Goal: Information Seeking & Learning: Learn about a topic

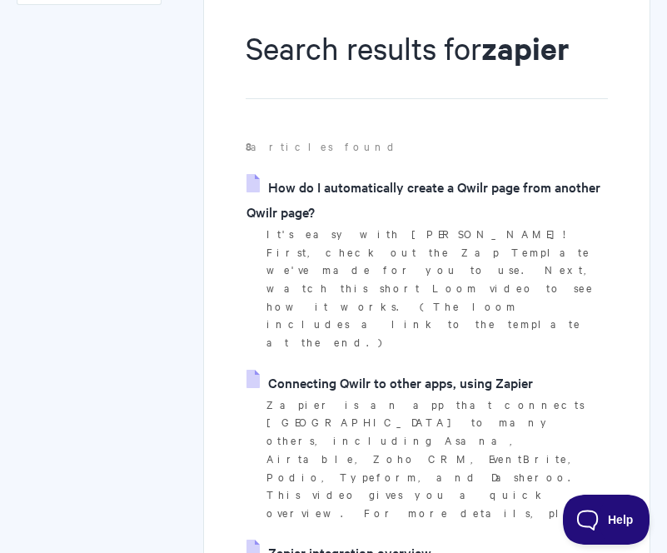
scroll to position [201, 0]
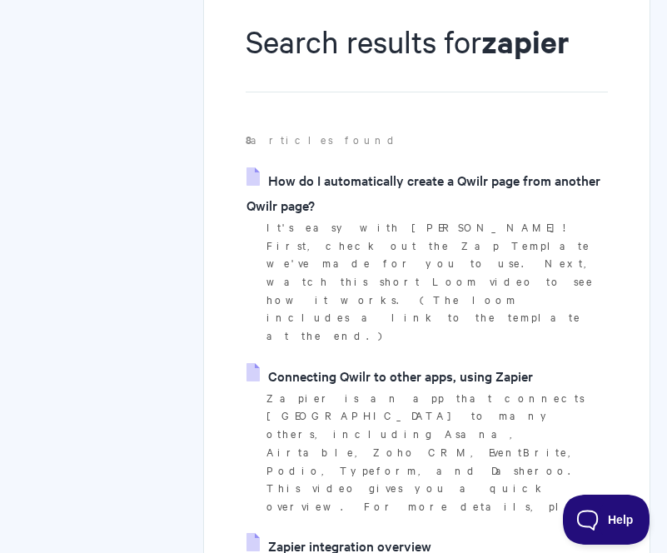
click at [419, 363] on link "Connecting Qwilr to other apps, using Zapier" at bounding box center [389, 375] width 286 height 25
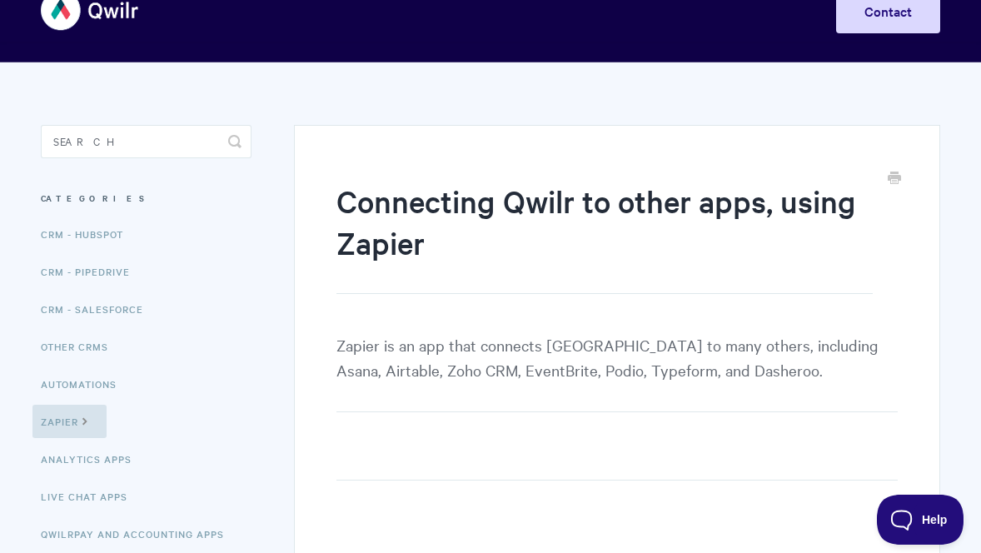
scroll to position [204, 0]
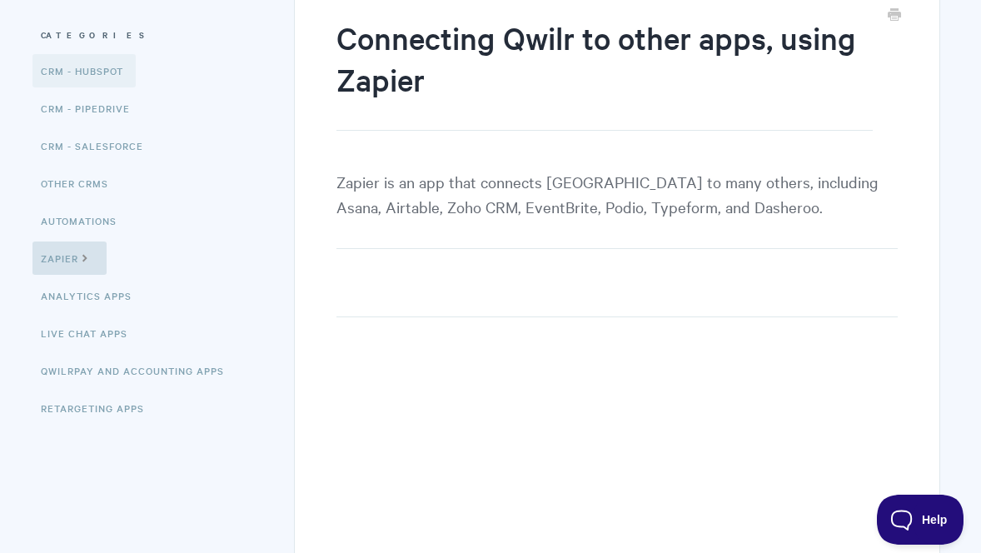
click at [77, 77] on link "CRM - HubSpot" at bounding box center [83, 70] width 103 height 33
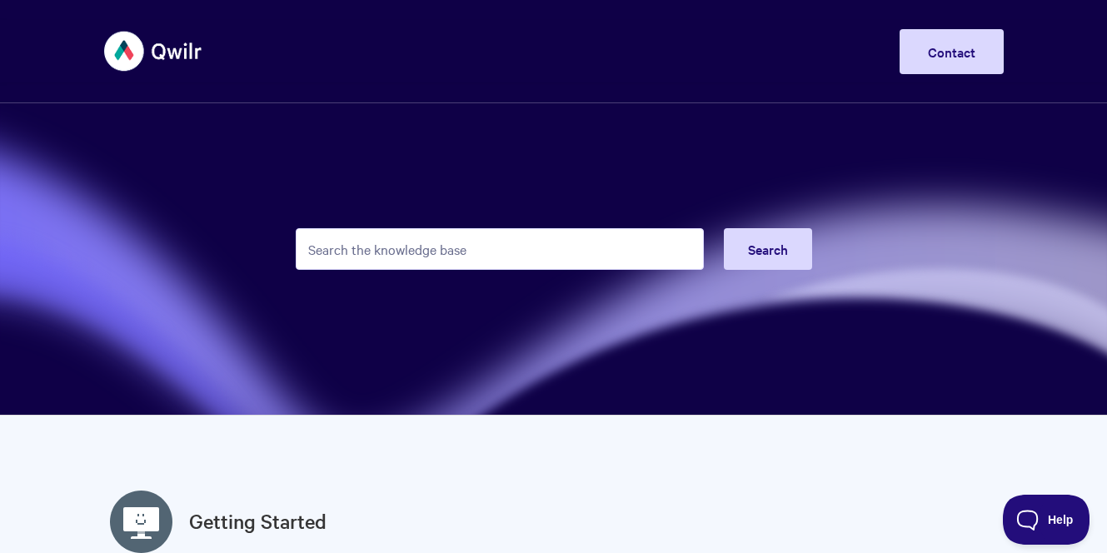
click at [421, 245] on input "Search the knowledge base" at bounding box center [500, 249] width 408 height 42
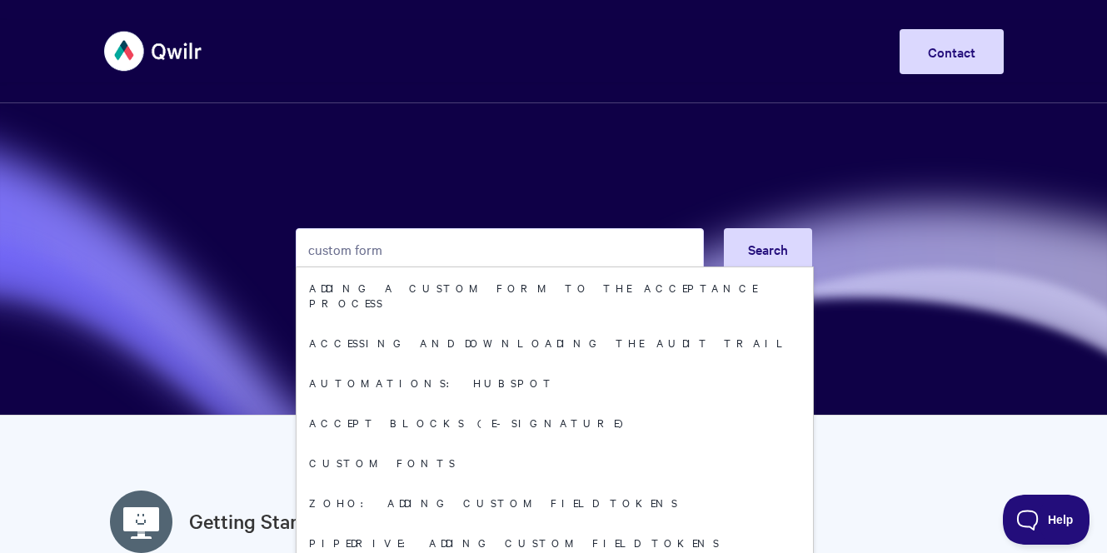
type input "custom form"
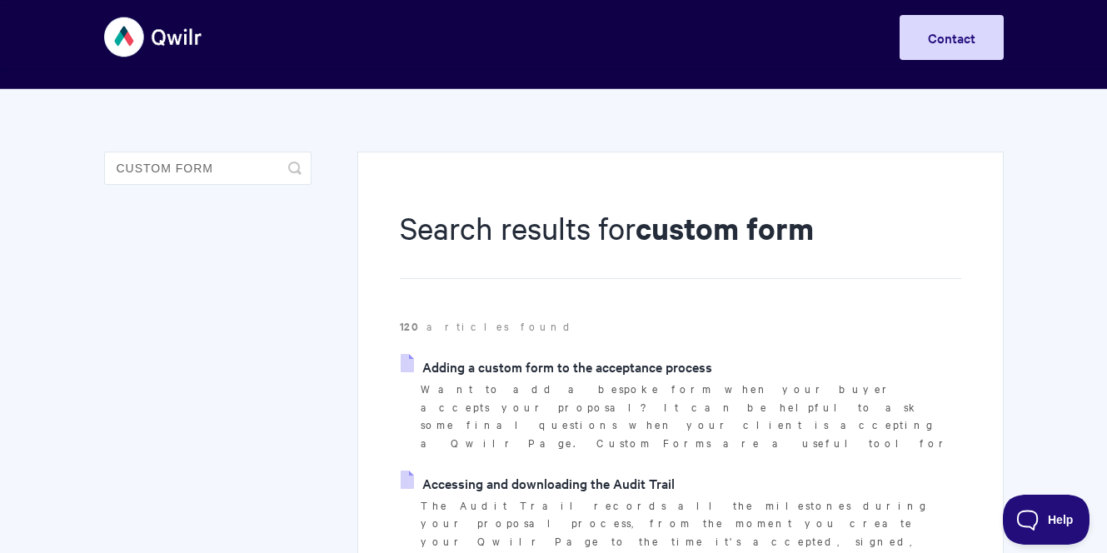
scroll to position [37, 0]
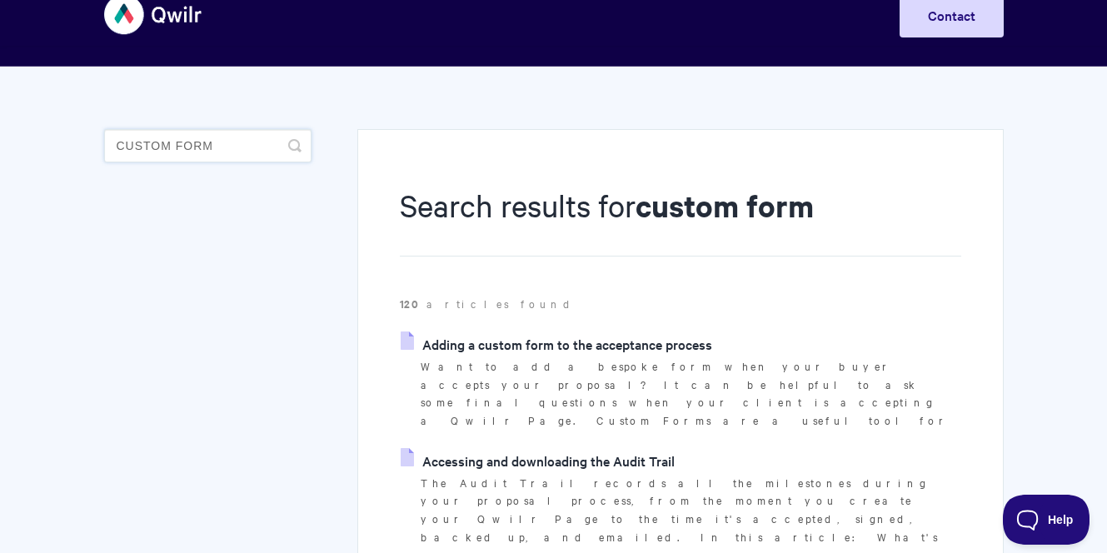
click at [251, 156] on input "custom form" at bounding box center [207, 145] width 207 height 33
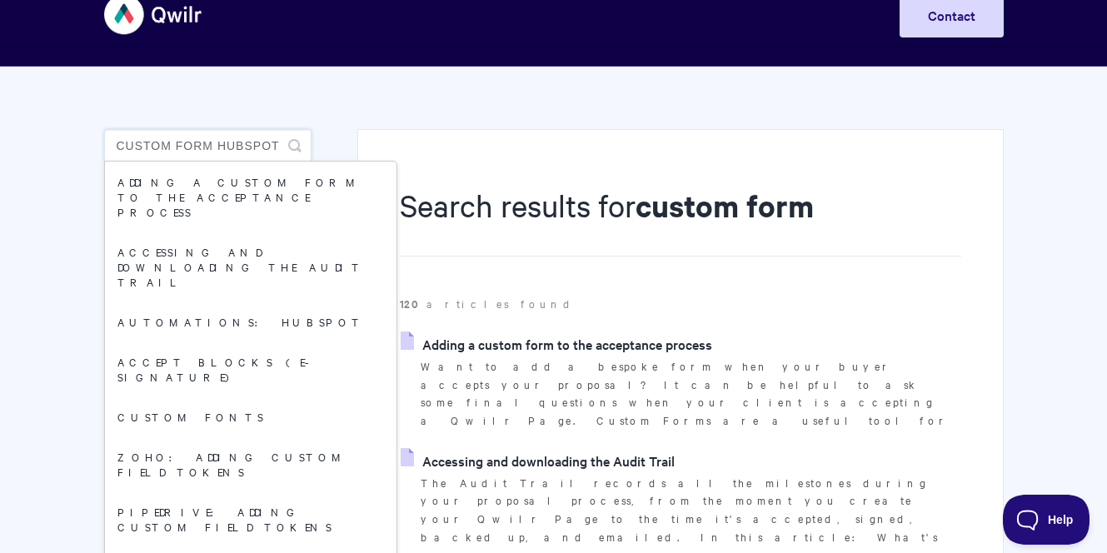
type input "custom form hubspot"
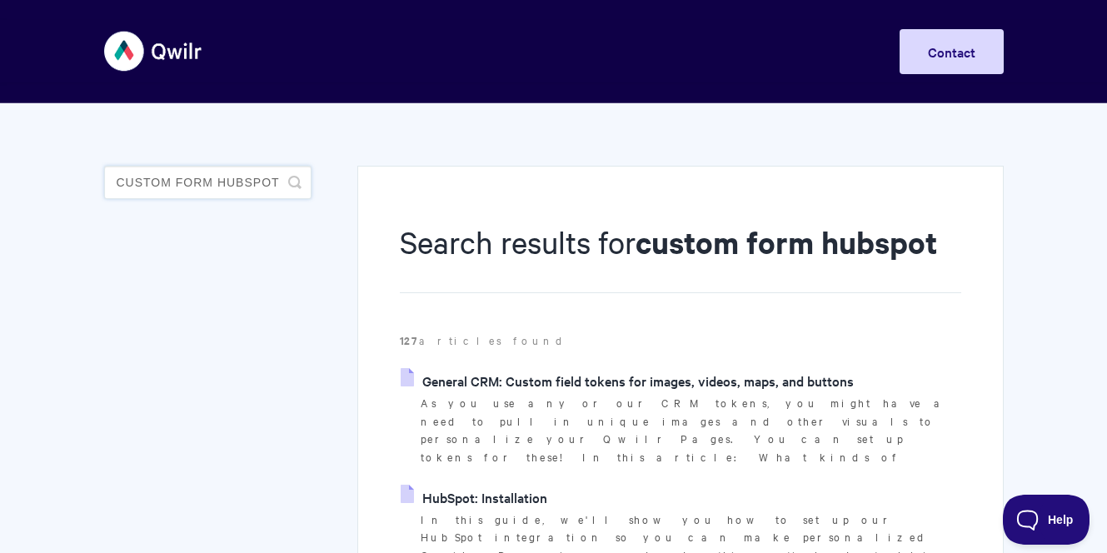
click at [221, 182] on input "custom form hubspot" at bounding box center [207, 182] width 207 height 33
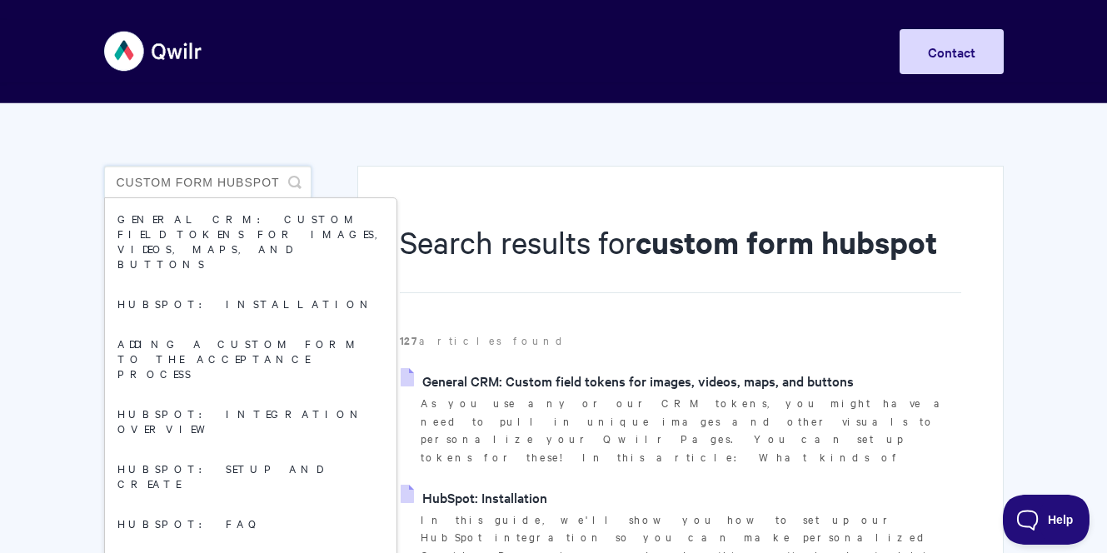
click at [221, 182] on input "custom form hubspot" at bounding box center [207, 182] width 207 height 33
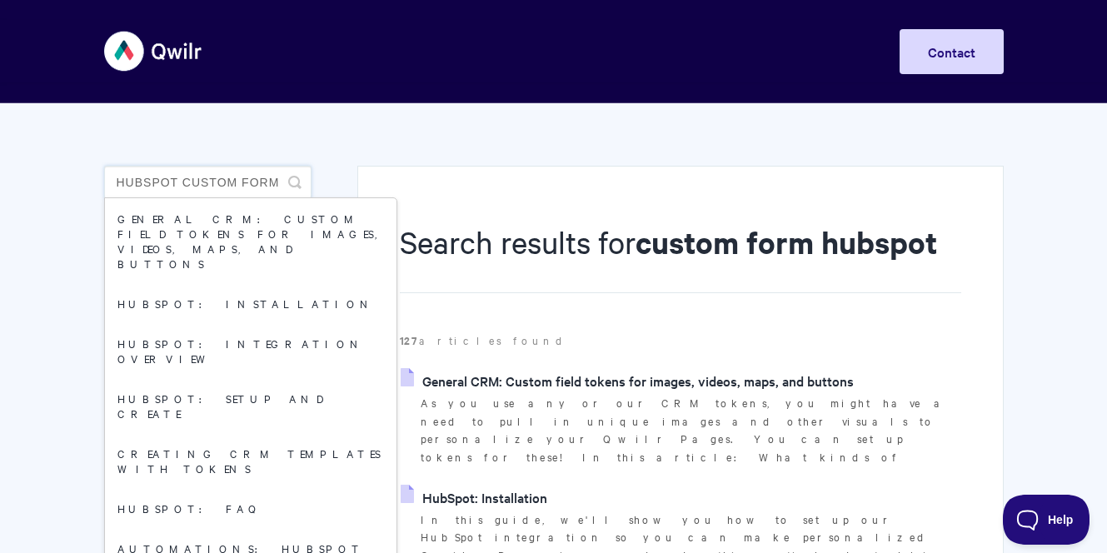
type input "hubspot custom form"
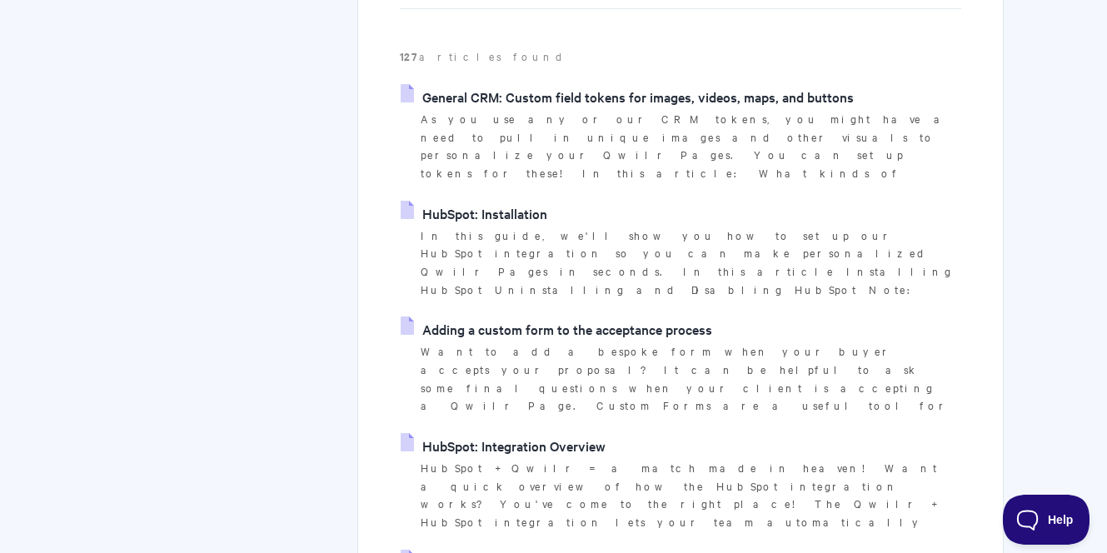
scroll to position [304, 0]
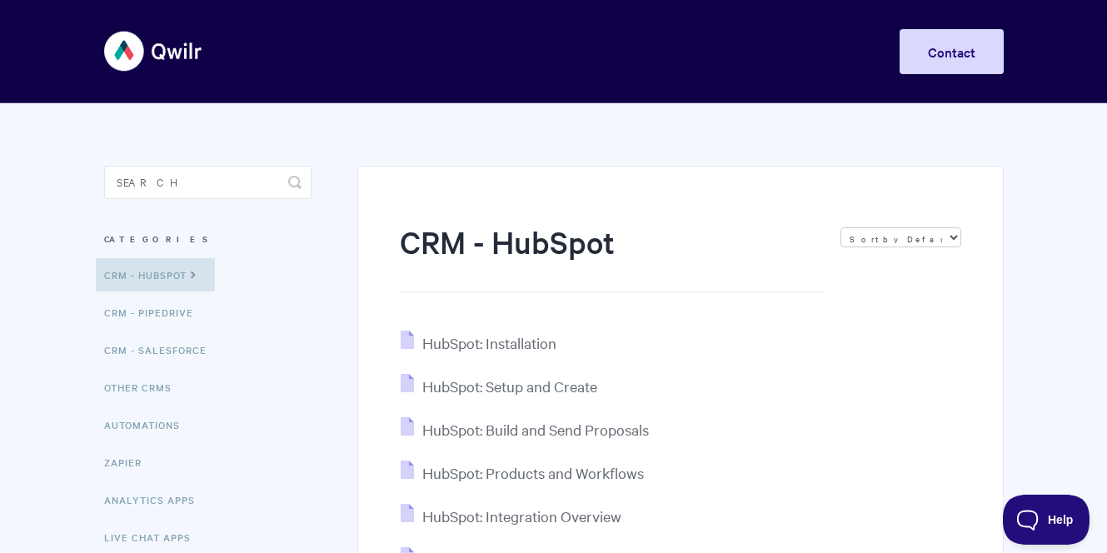
scroll to position [165, 0]
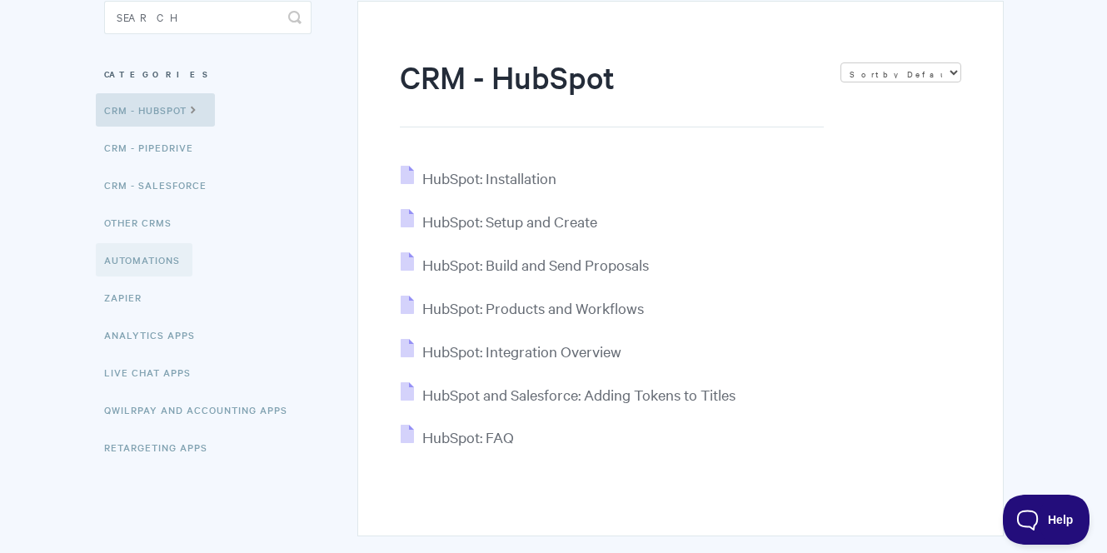
click at [152, 260] on link "Automations" at bounding box center [144, 259] width 97 height 33
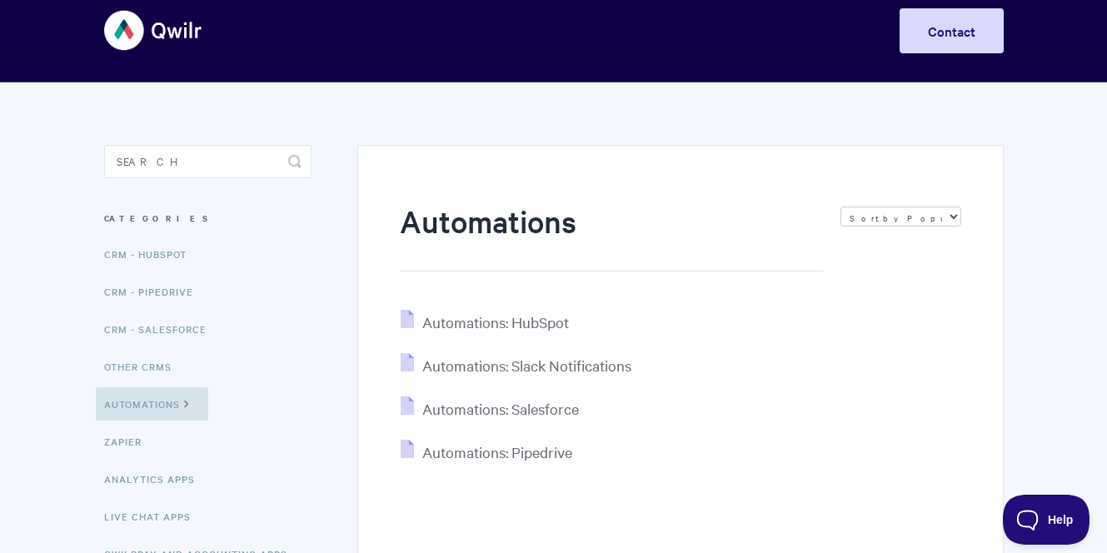
scroll to position [51, 0]
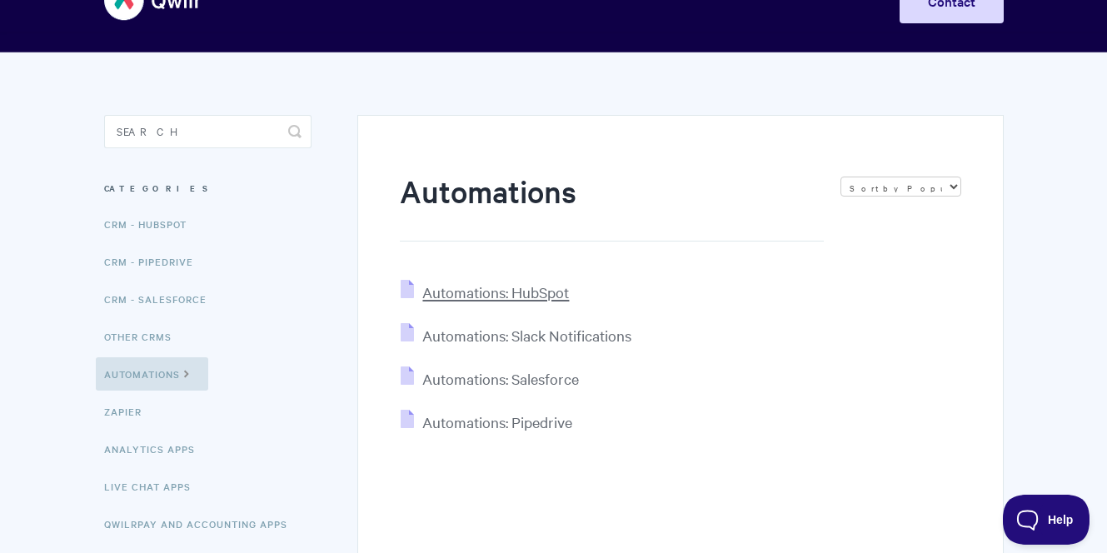
click at [464, 291] on span "Automations: HubSpot" at bounding box center [495, 291] width 147 height 19
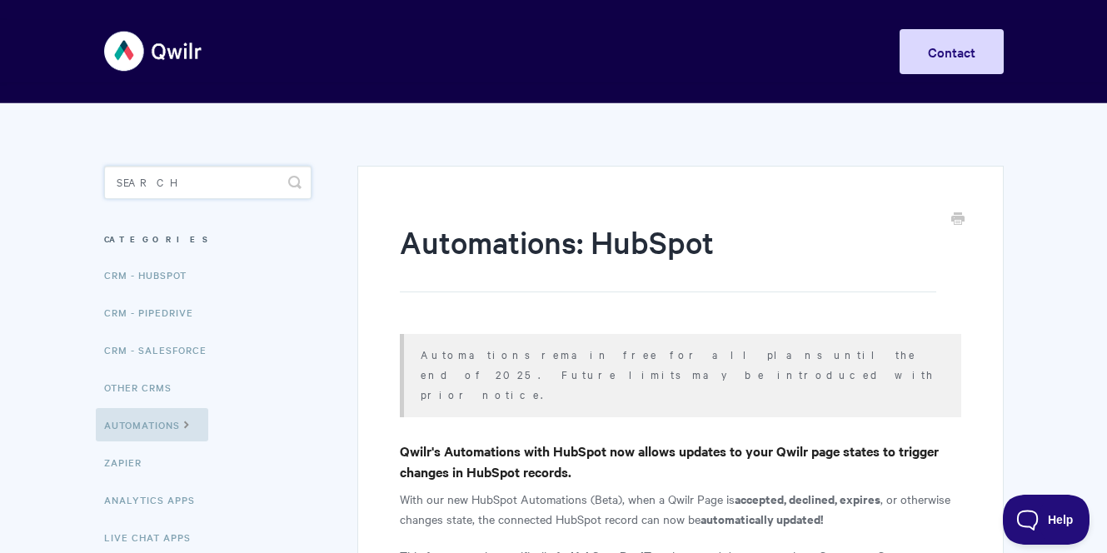
click at [197, 182] on input "Search" at bounding box center [207, 182] width 207 height 33
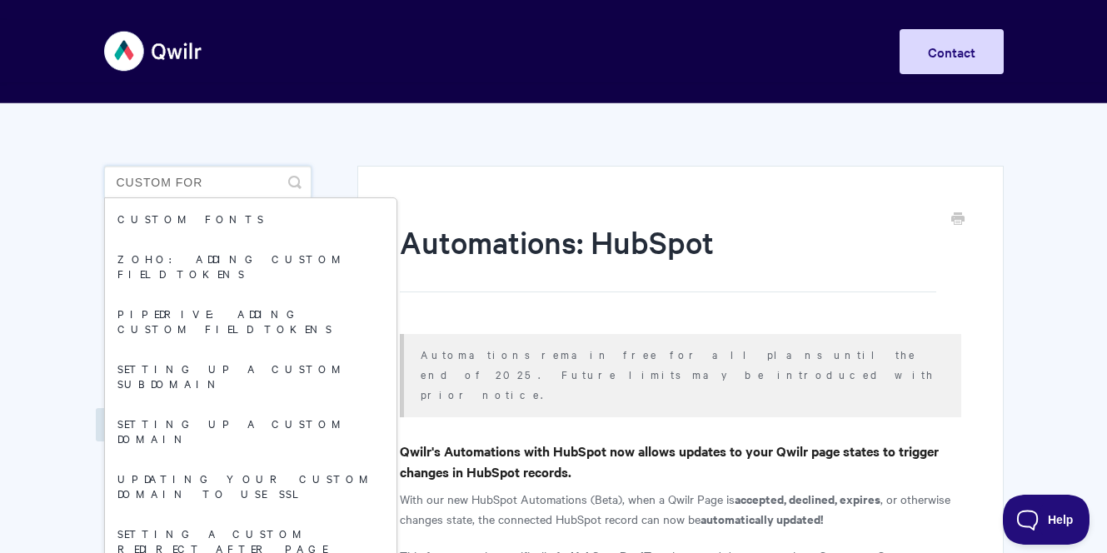
type input "custom form"
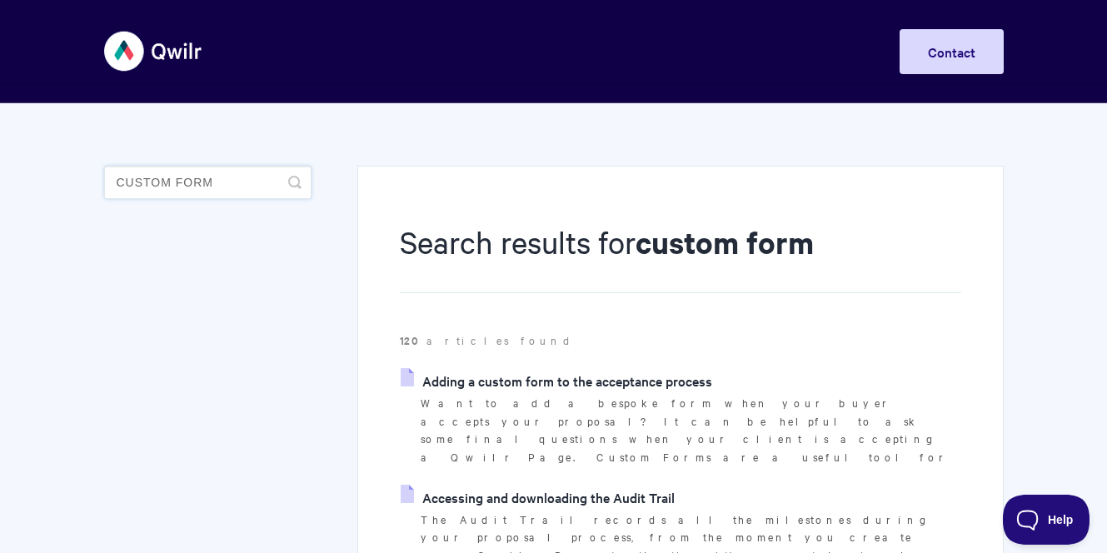
click at [185, 176] on input "custom form" at bounding box center [207, 182] width 207 height 33
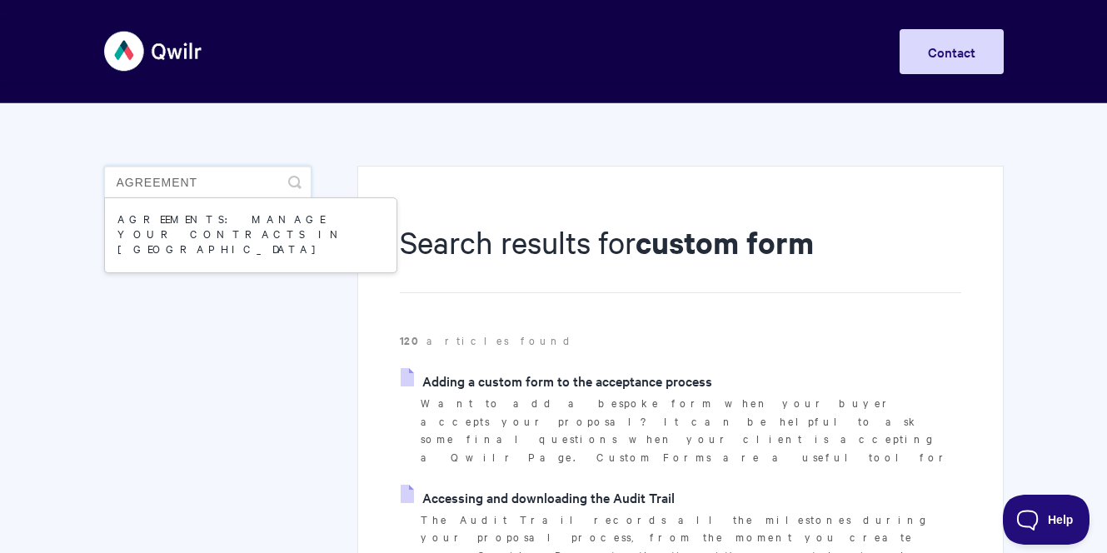
type input "agreement"
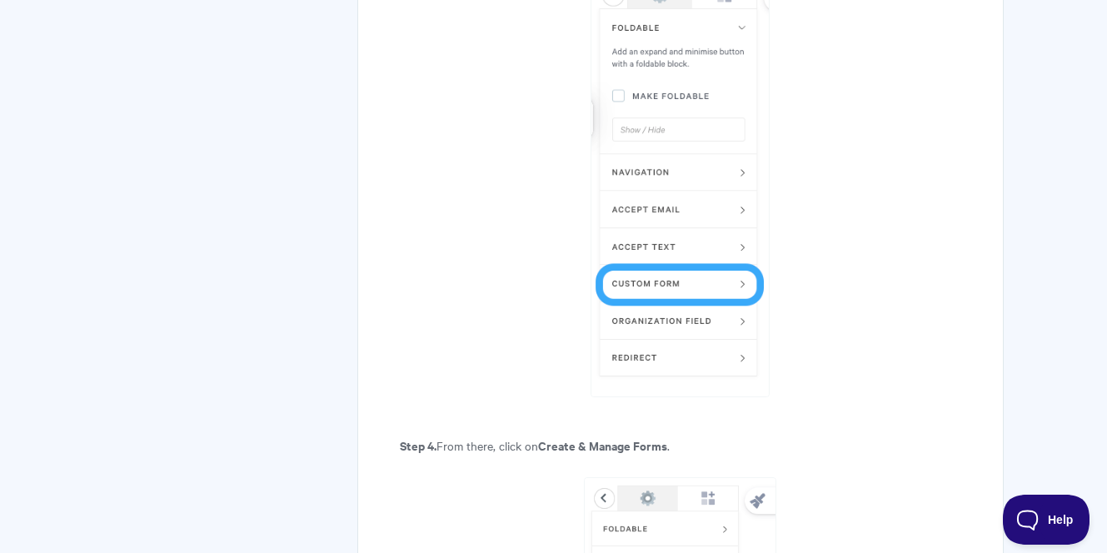
scroll to position [1618, 0]
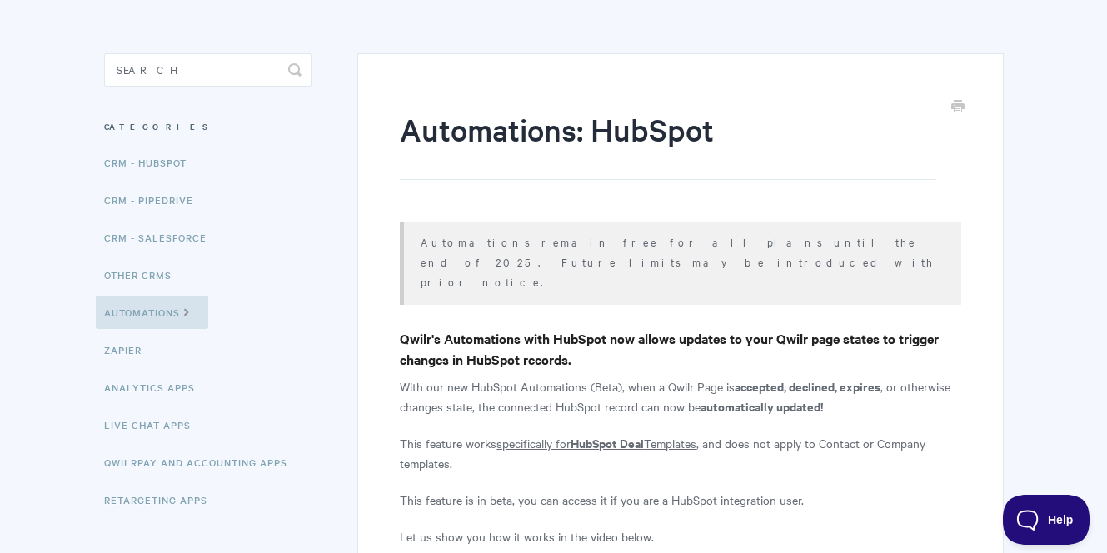
scroll to position [798, 0]
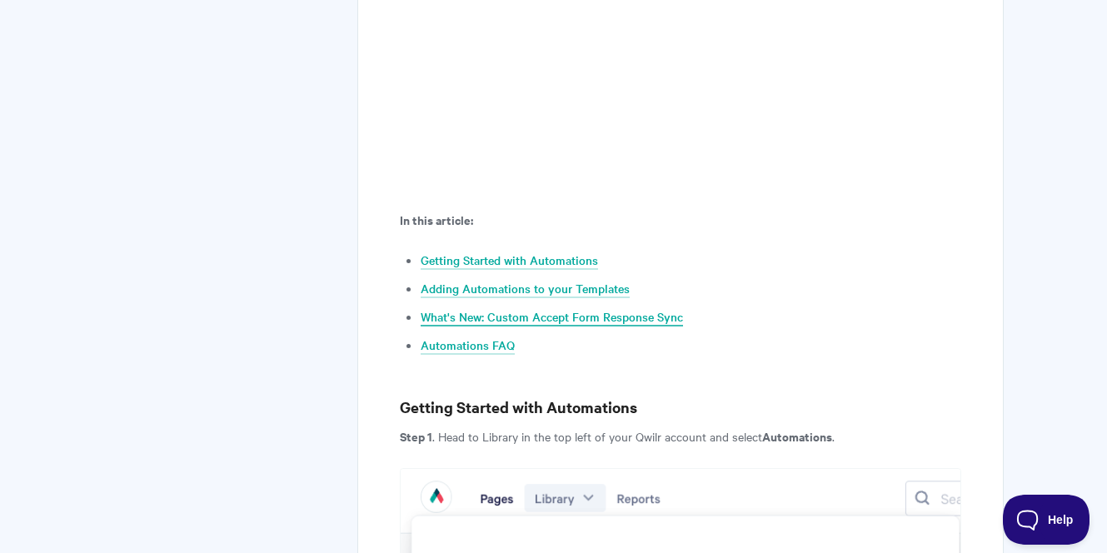
click at [586, 308] on link "What's New: Custom Accept Form Response Sync" at bounding box center [551, 317] width 262 height 18
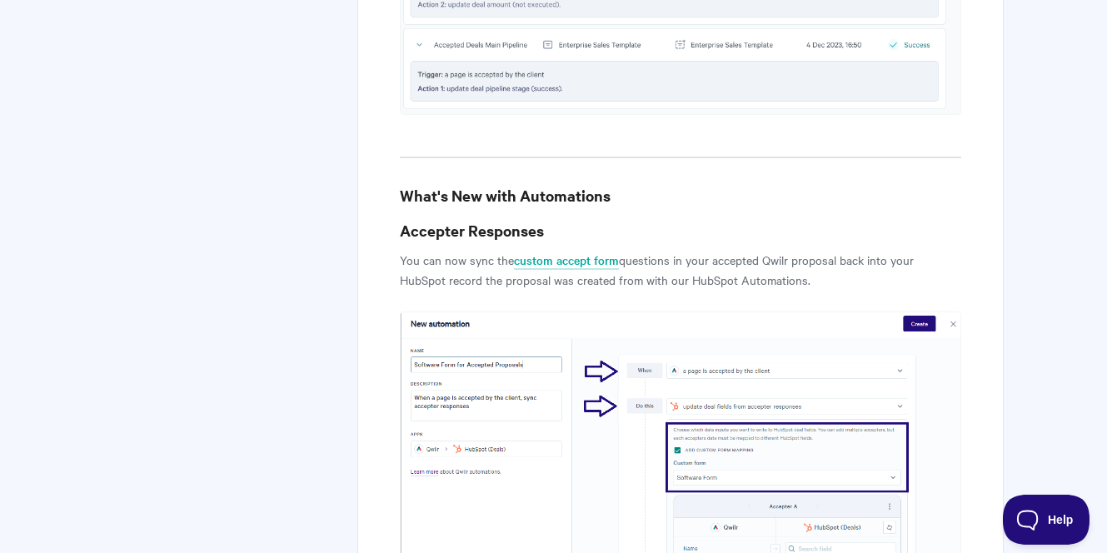
click at [644, 250] on p "You can now sync the custom accept form questions in your accepted Qwilr propos…" at bounding box center [680, 270] width 560 height 40
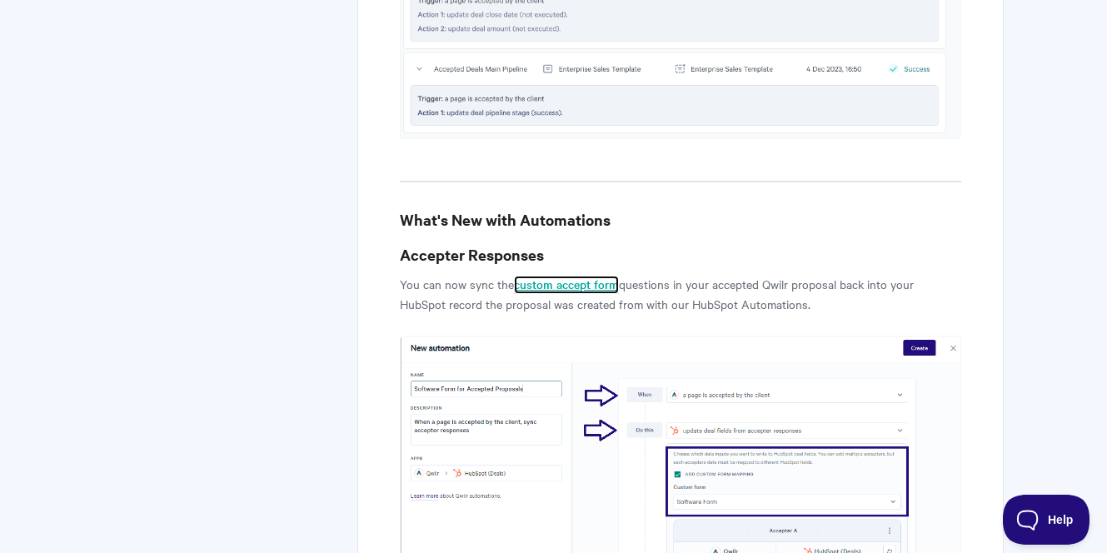
scroll to position [7913, 0]
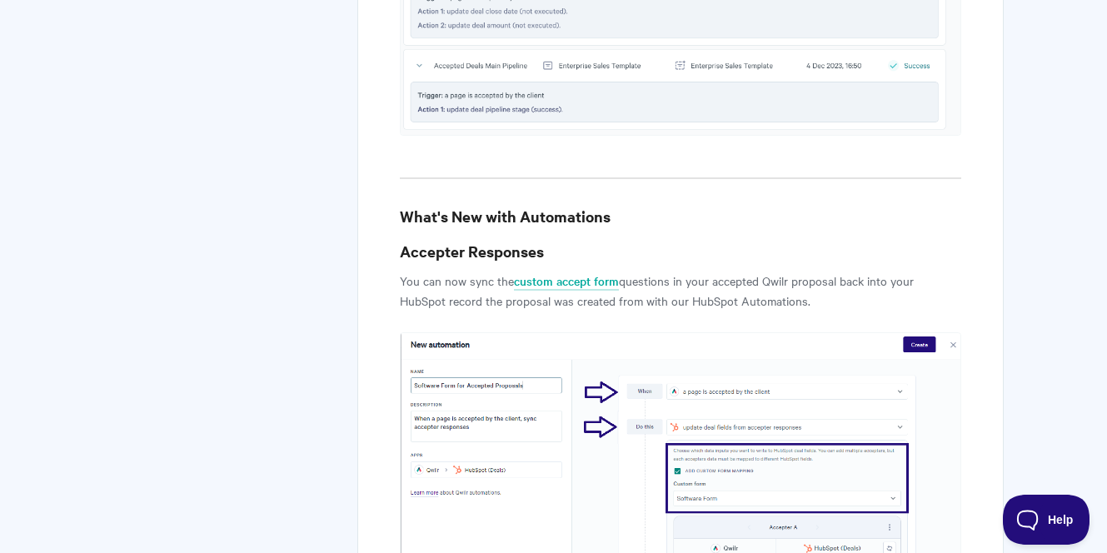
click at [423, 241] on b "Accepter Responses" at bounding box center [472, 251] width 144 height 21
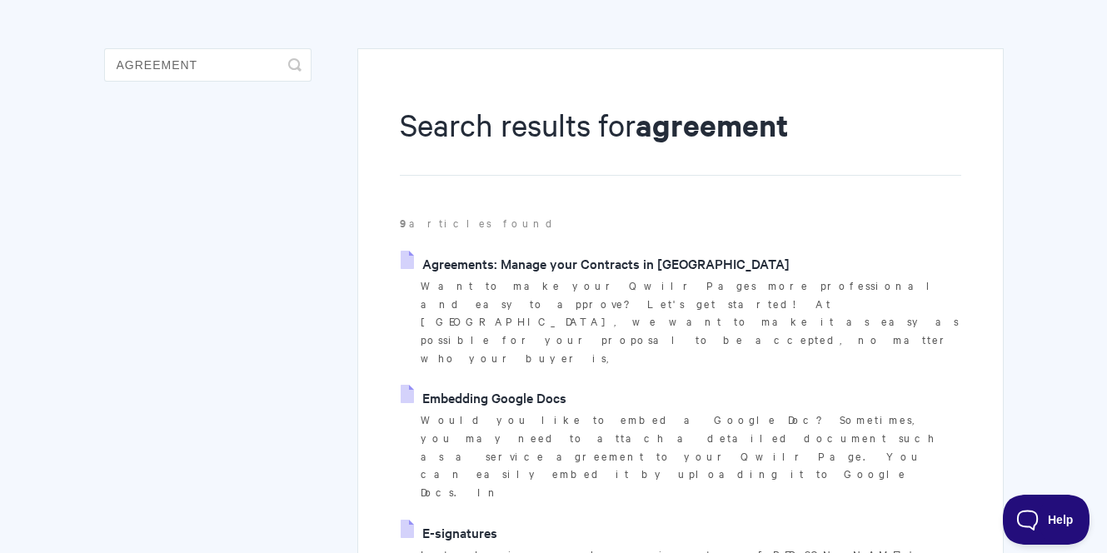
scroll to position [217, 0]
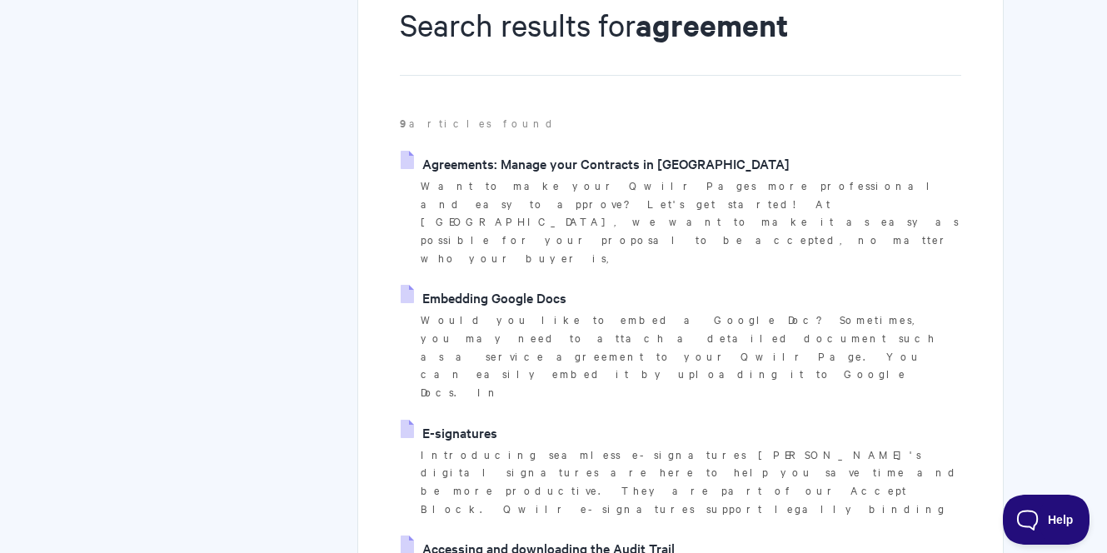
click at [574, 161] on link "Agreements: Manage your Contracts in [GEOGRAPHIC_DATA]" at bounding box center [594, 163] width 389 height 25
